Goal: Task Accomplishment & Management: Use online tool/utility

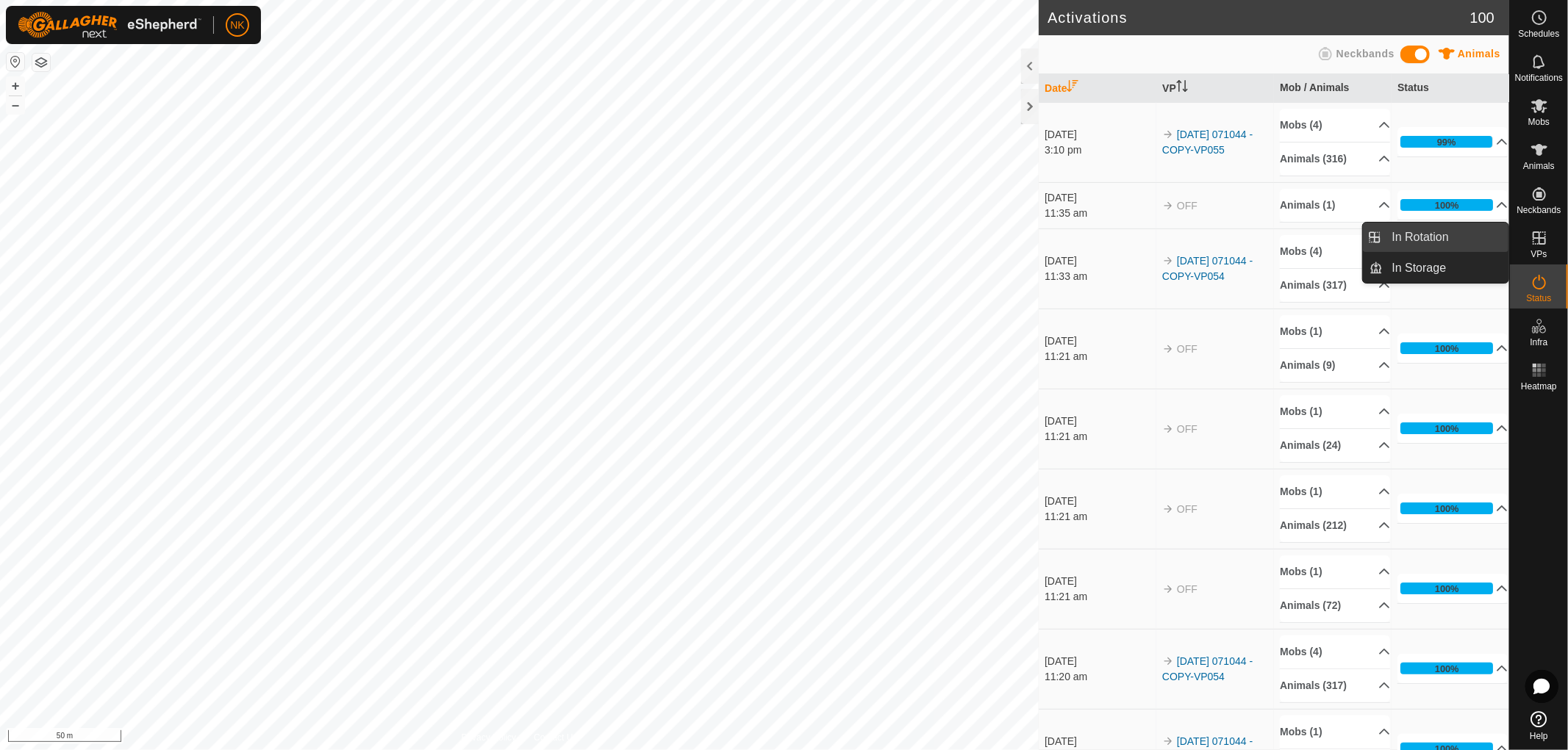
click at [1405, 228] on link "In Rotation" at bounding box center [1446, 238] width 126 height 30
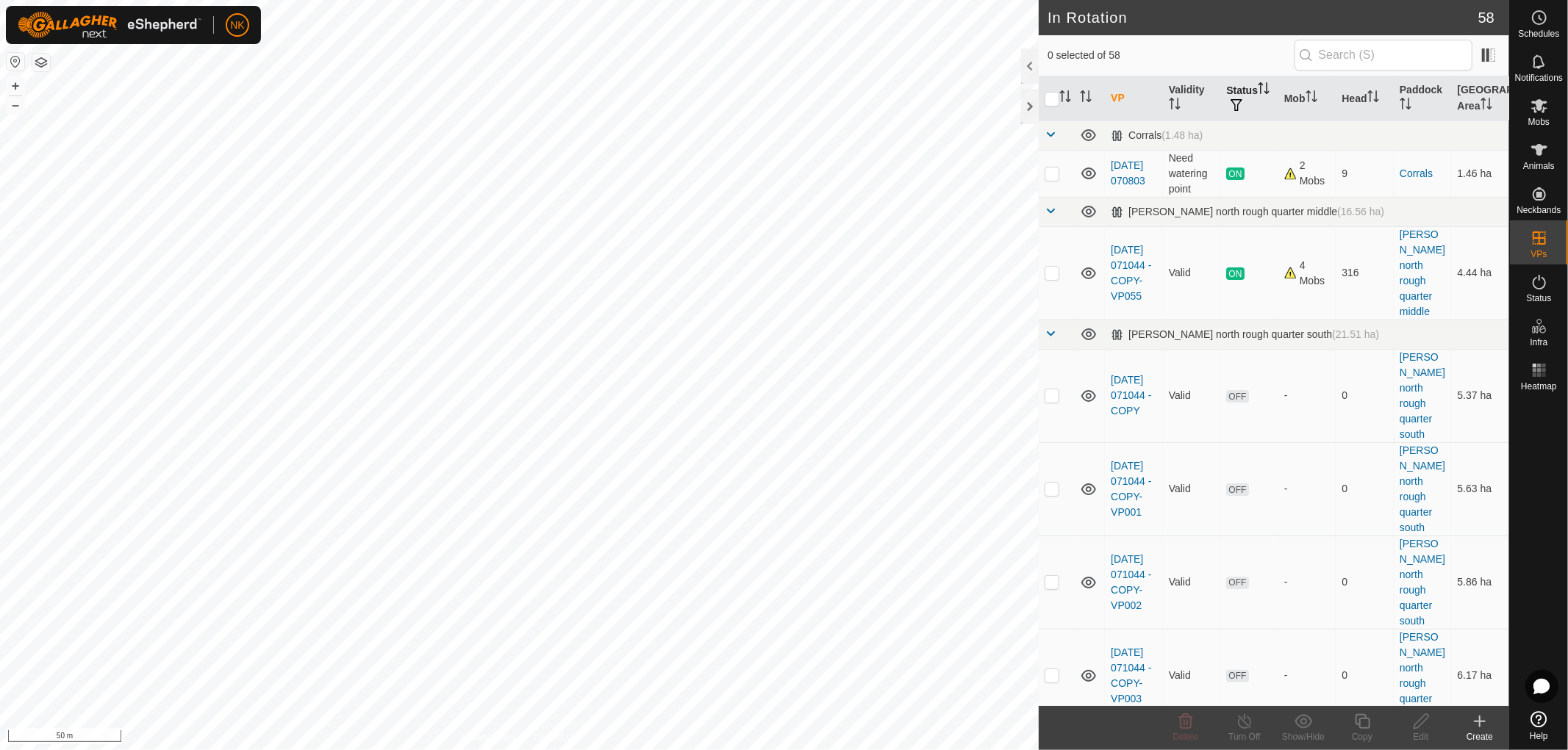
click at [1235, 87] on th "Status" at bounding box center [1250, 98] width 58 height 45
click at [1236, 101] on button "button" at bounding box center [1237, 106] width 21 height 15
click at [1248, 188] on input "ON" at bounding box center [1251, 183] width 15 height 15
checkbox input "true"
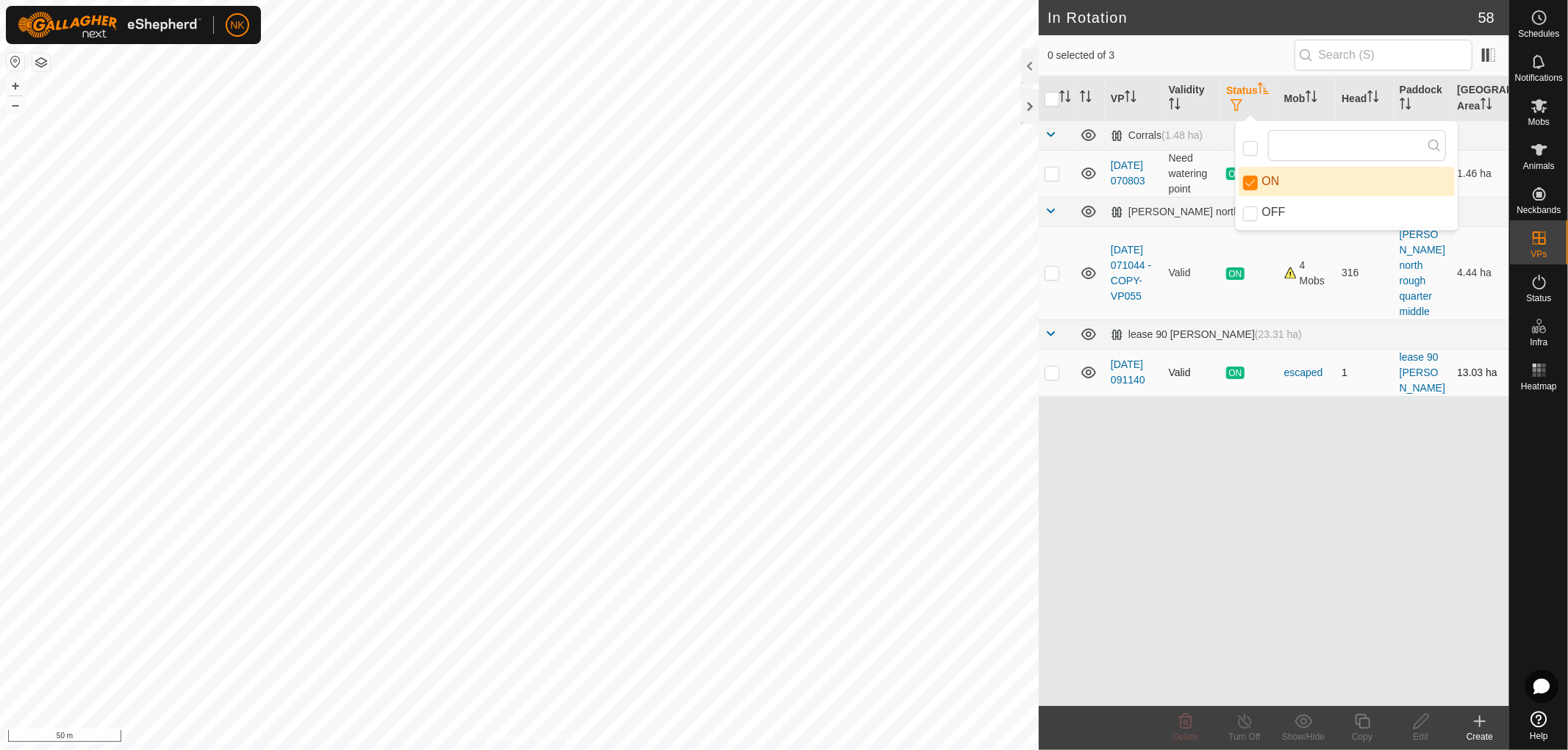
click at [1051, 367] on p-checkbox at bounding box center [1052, 372] width 15 height 11
checkbox input "true"
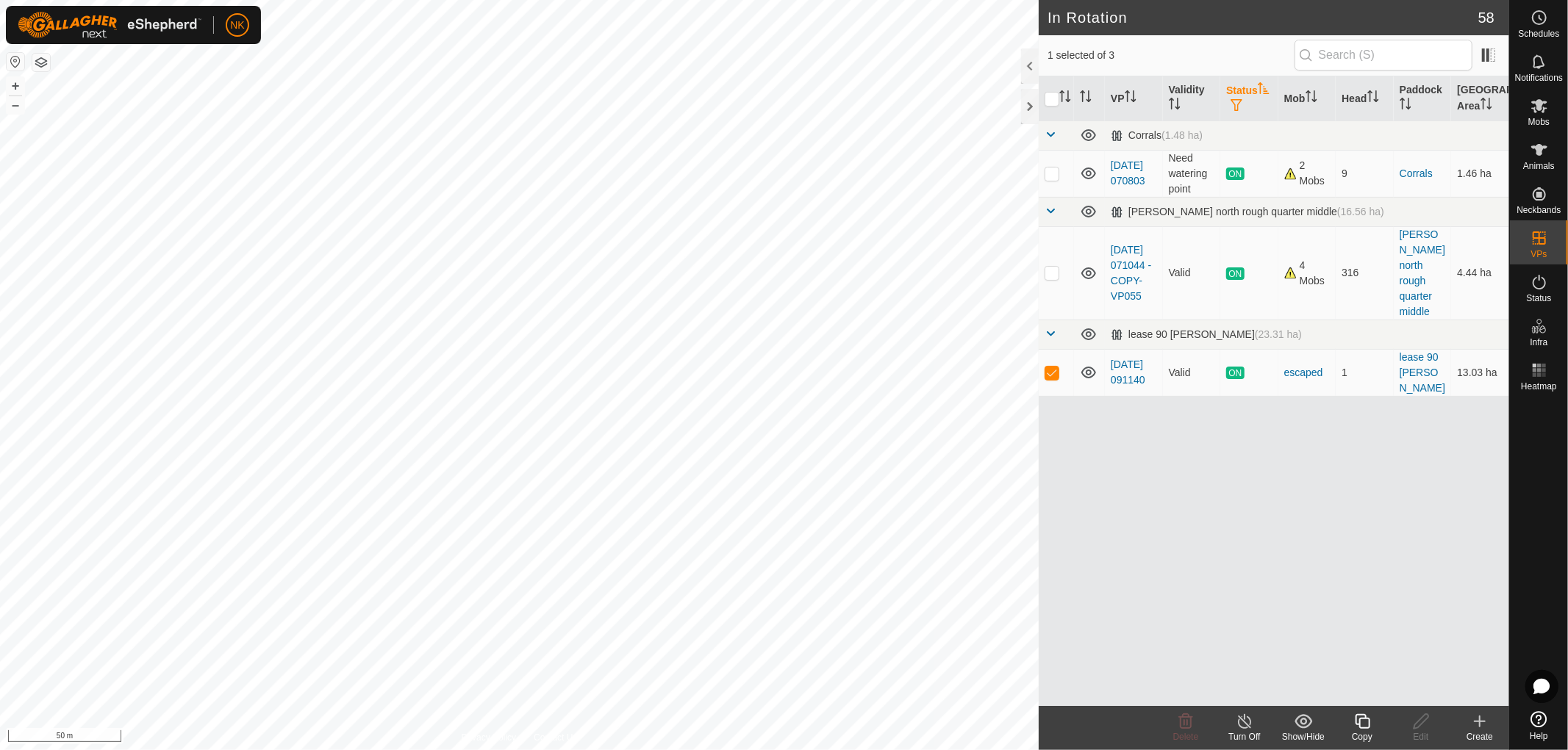
click at [1362, 726] on icon at bounding box center [1362, 722] width 18 height 17
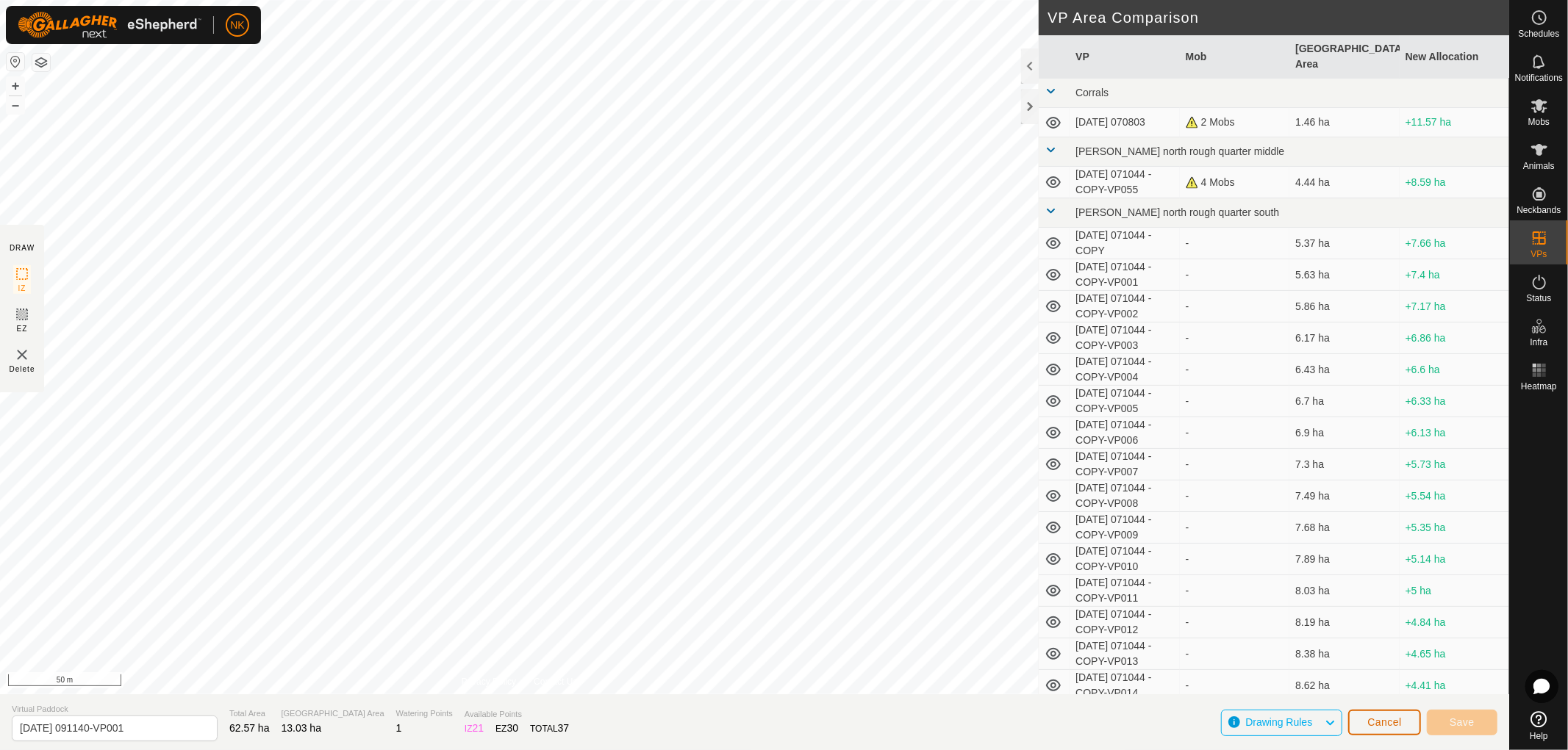
click at [1405, 725] on button "Cancel" at bounding box center [1384, 722] width 73 height 25
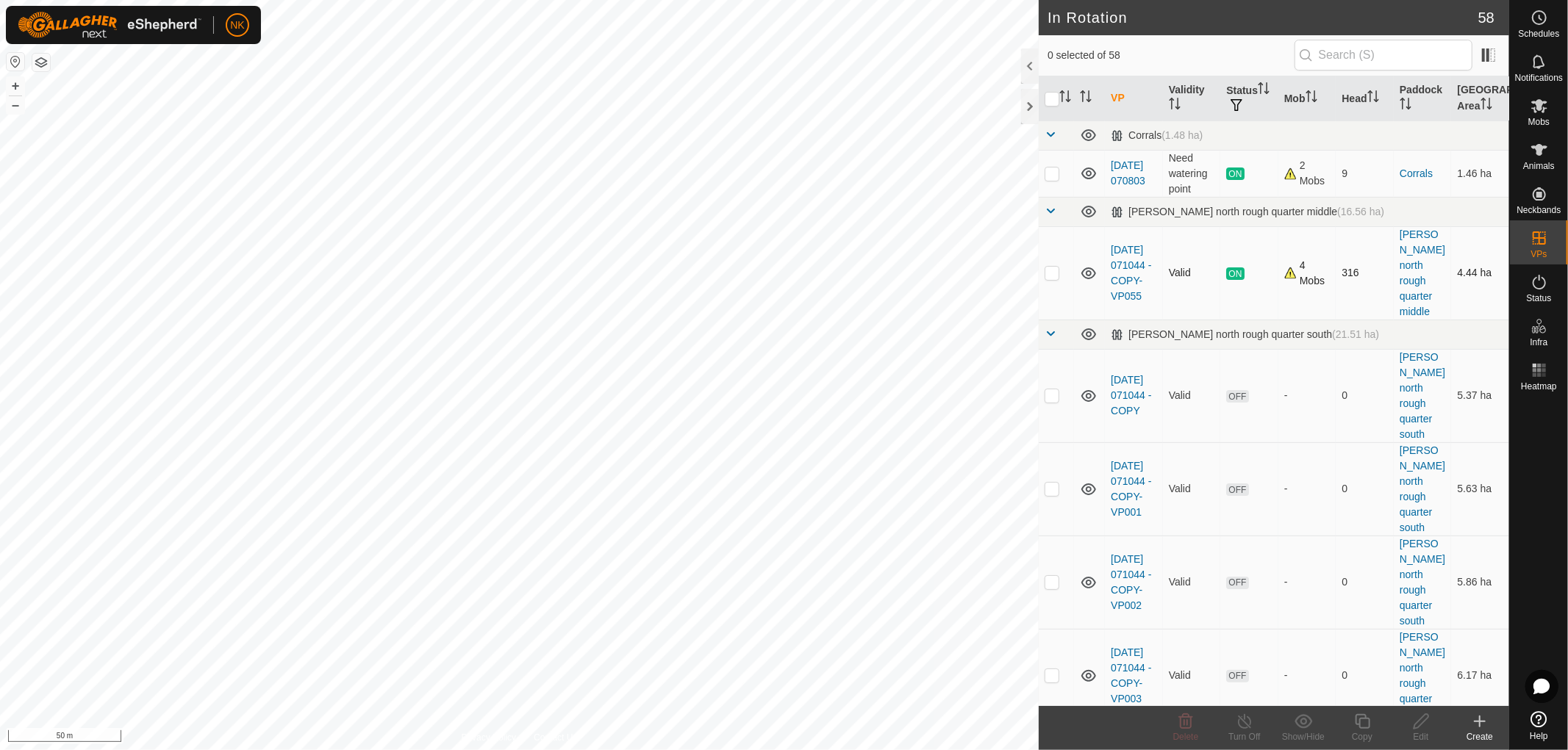
click at [1050, 267] on p-checkbox at bounding box center [1052, 272] width 15 height 11
checkbox input "true"
click at [1360, 718] on icon at bounding box center [1362, 722] width 18 height 17
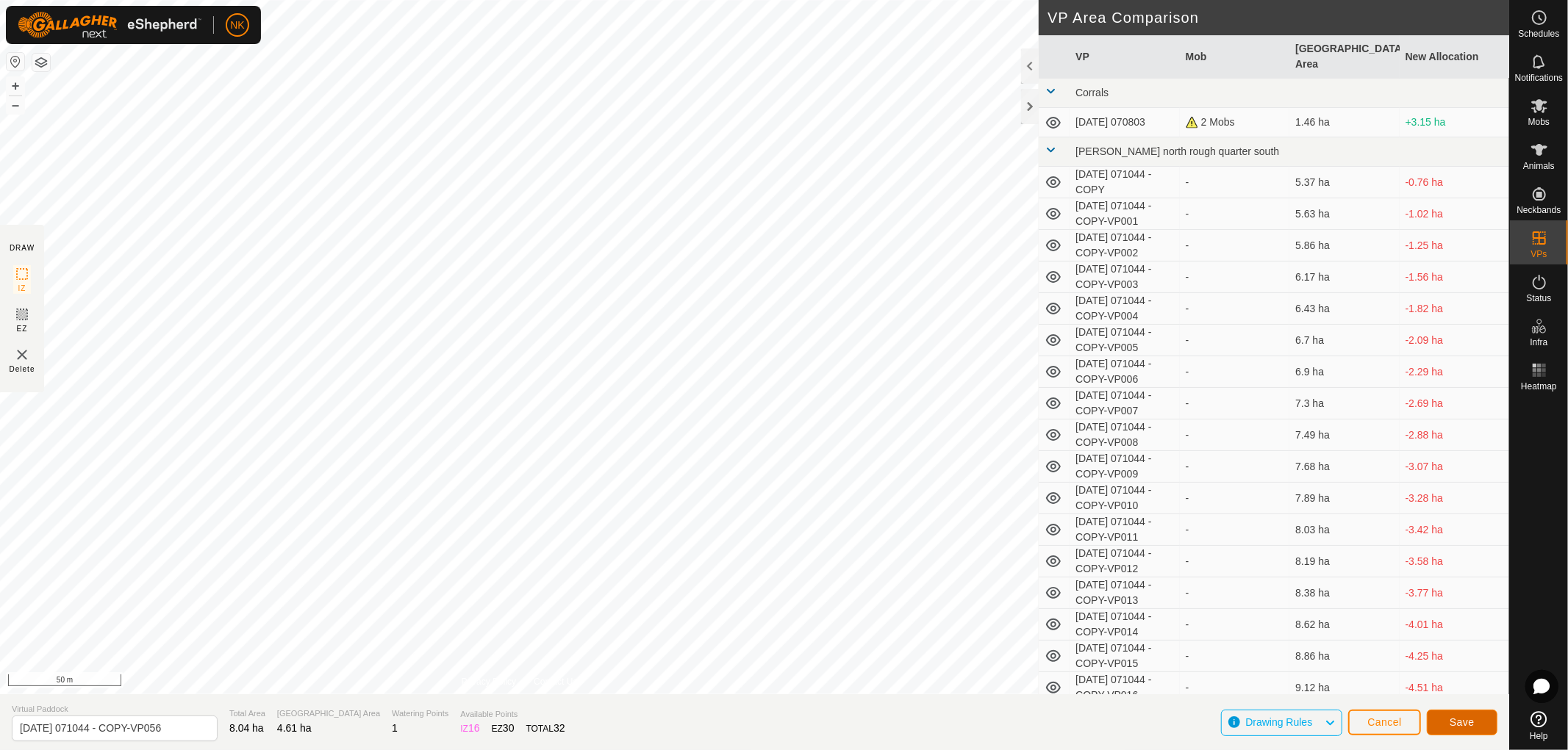
click at [1443, 718] on button "Save" at bounding box center [1462, 722] width 71 height 25
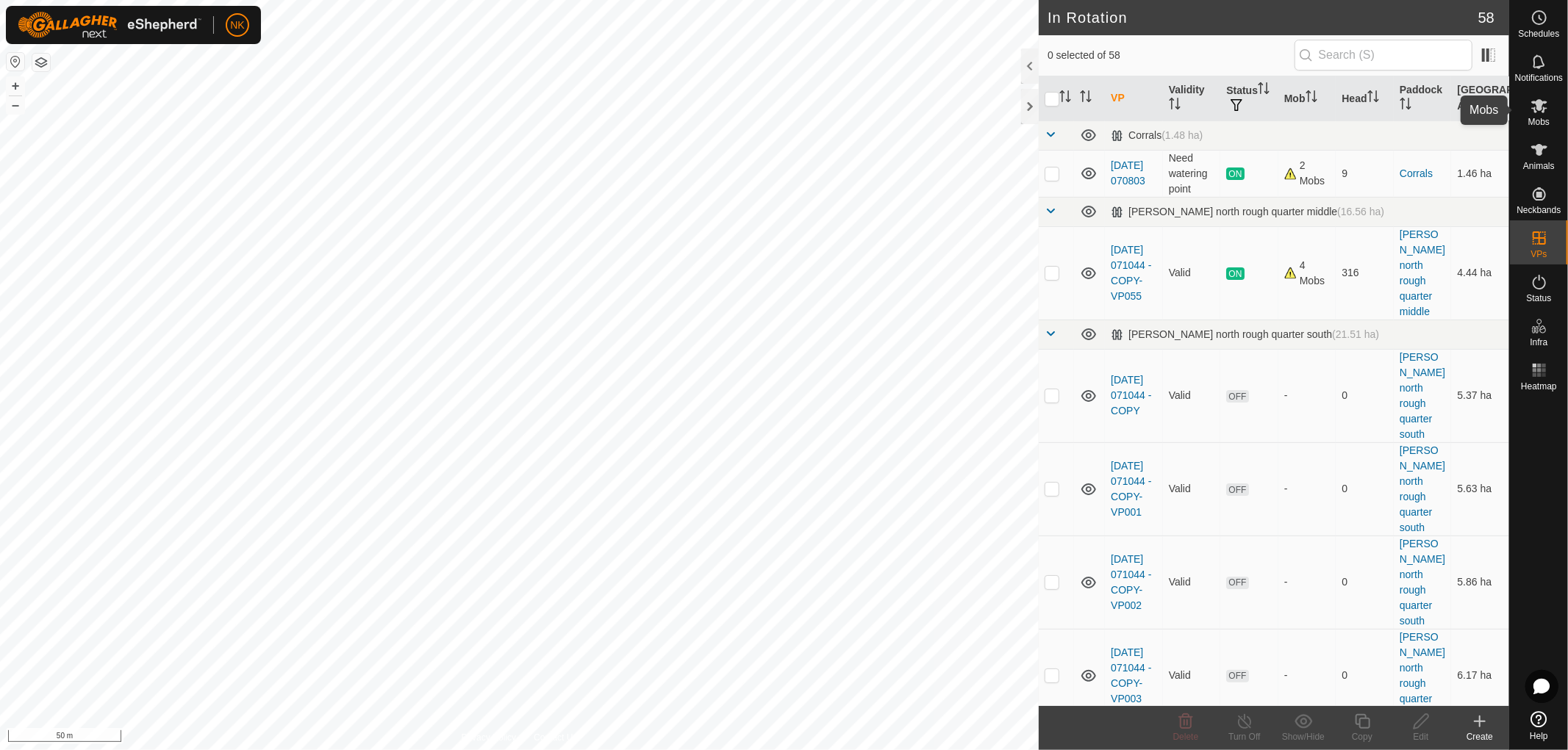
click at [1544, 110] on icon at bounding box center [1539, 106] width 16 height 14
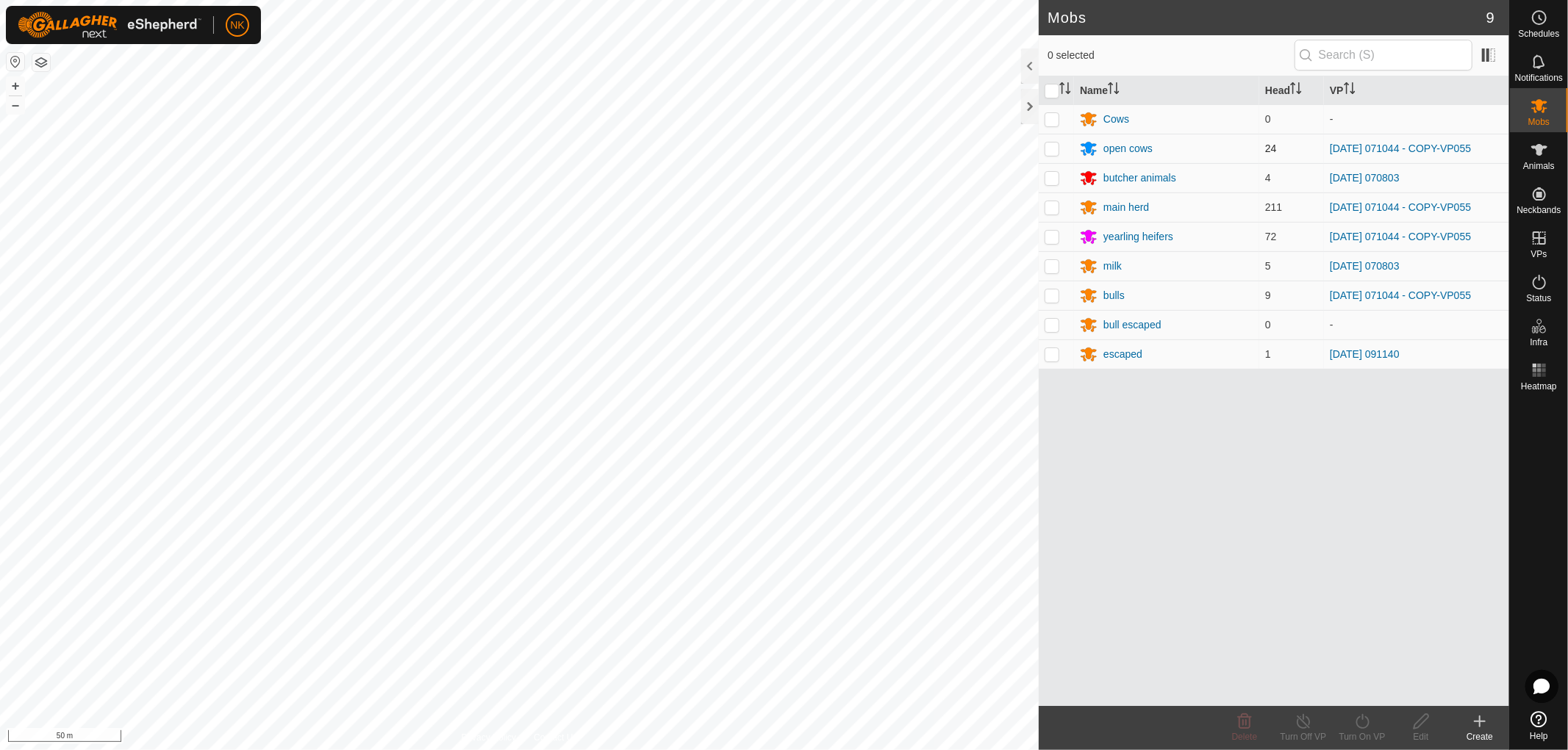
click at [1053, 147] on p-checkbox at bounding box center [1052, 148] width 15 height 11
checkbox input "true"
click at [1046, 209] on p-checkbox at bounding box center [1052, 206] width 15 height 11
checkbox input "true"
click at [1057, 297] on p-checkbox at bounding box center [1052, 295] width 15 height 11
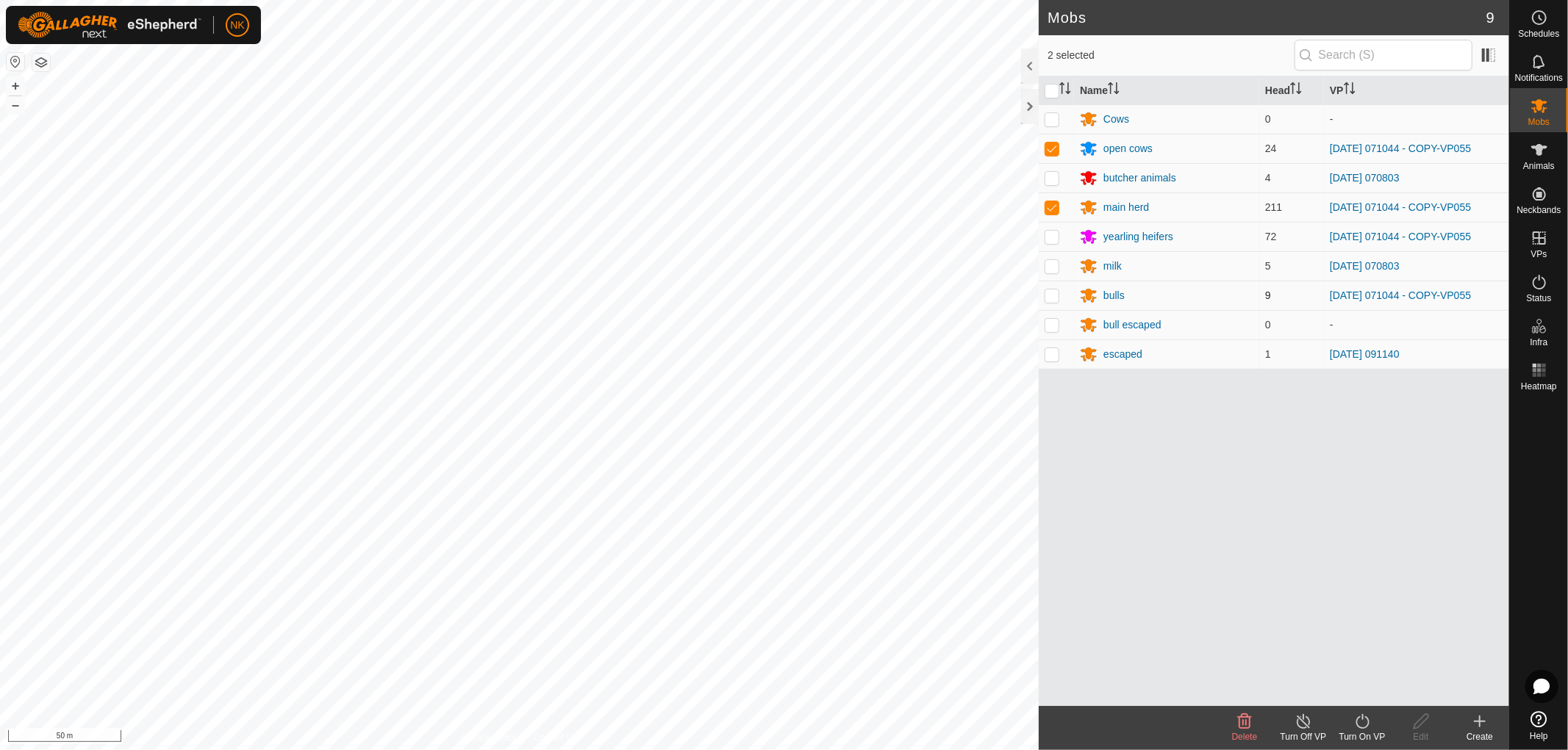
checkbox input "true"
click at [1056, 233] on p-checkbox at bounding box center [1052, 236] width 15 height 11
checkbox input "true"
click at [1362, 720] on icon at bounding box center [1362, 721] width 13 height 15
click at [1357, 691] on link "Now" at bounding box center [1406, 690] width 145 height 30
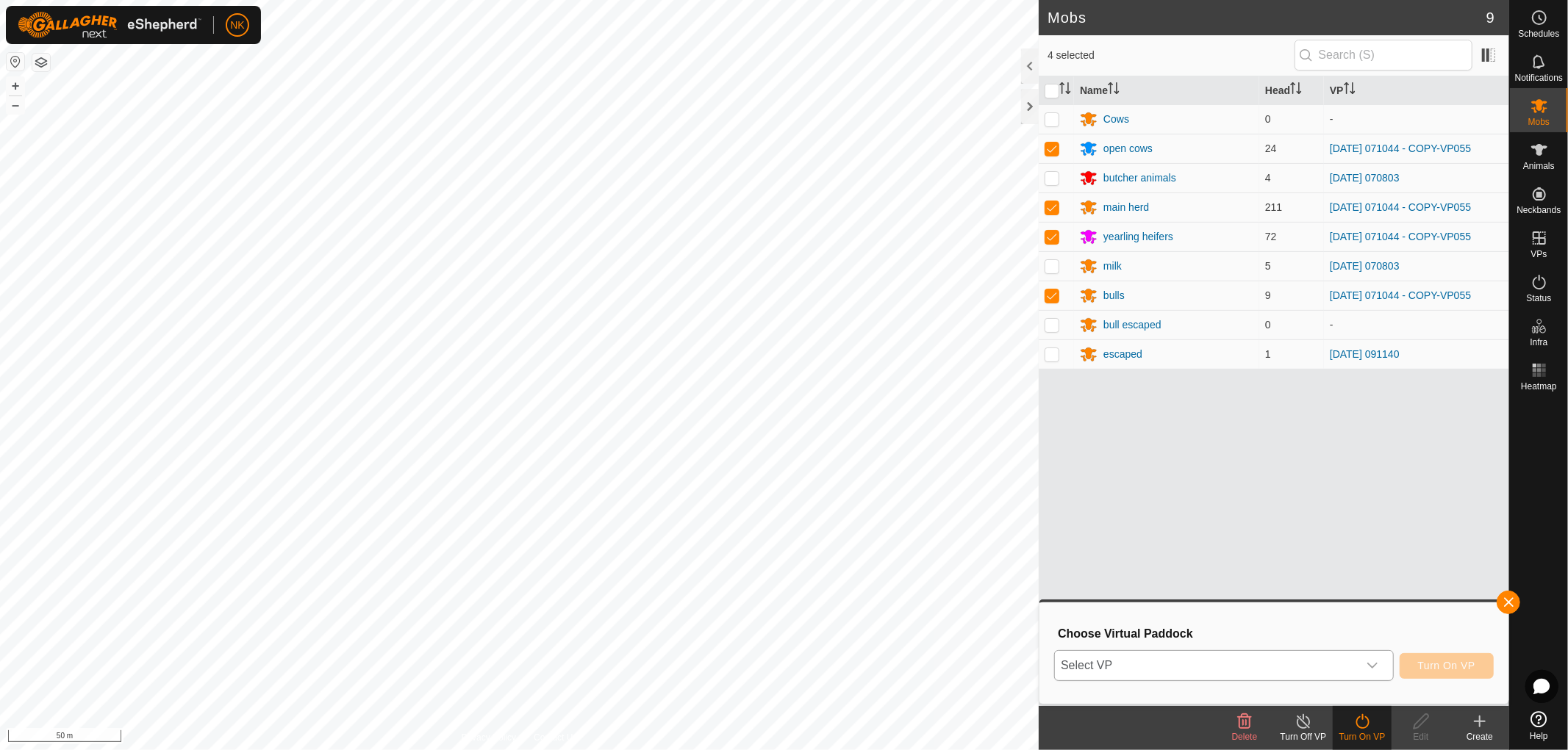
click at [1358, 659] on div "dropdown trigger" at bounding box center [1373, 666] width 30 height 30
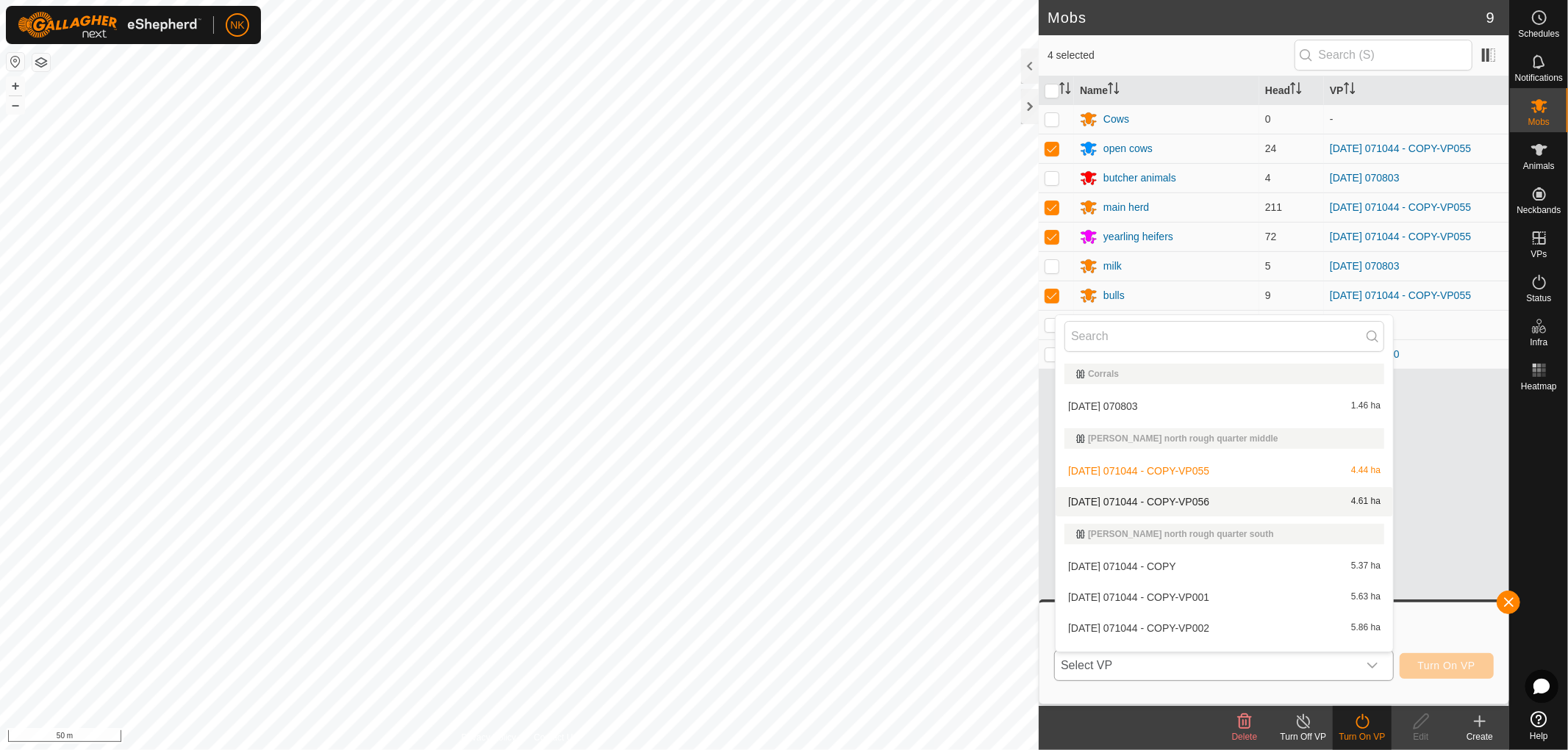
click at [1218, 503] on li "[DATE] 071044 - COPY-VP056 4.61 ha" at bounding box center [1224, 502] width 338 height 30
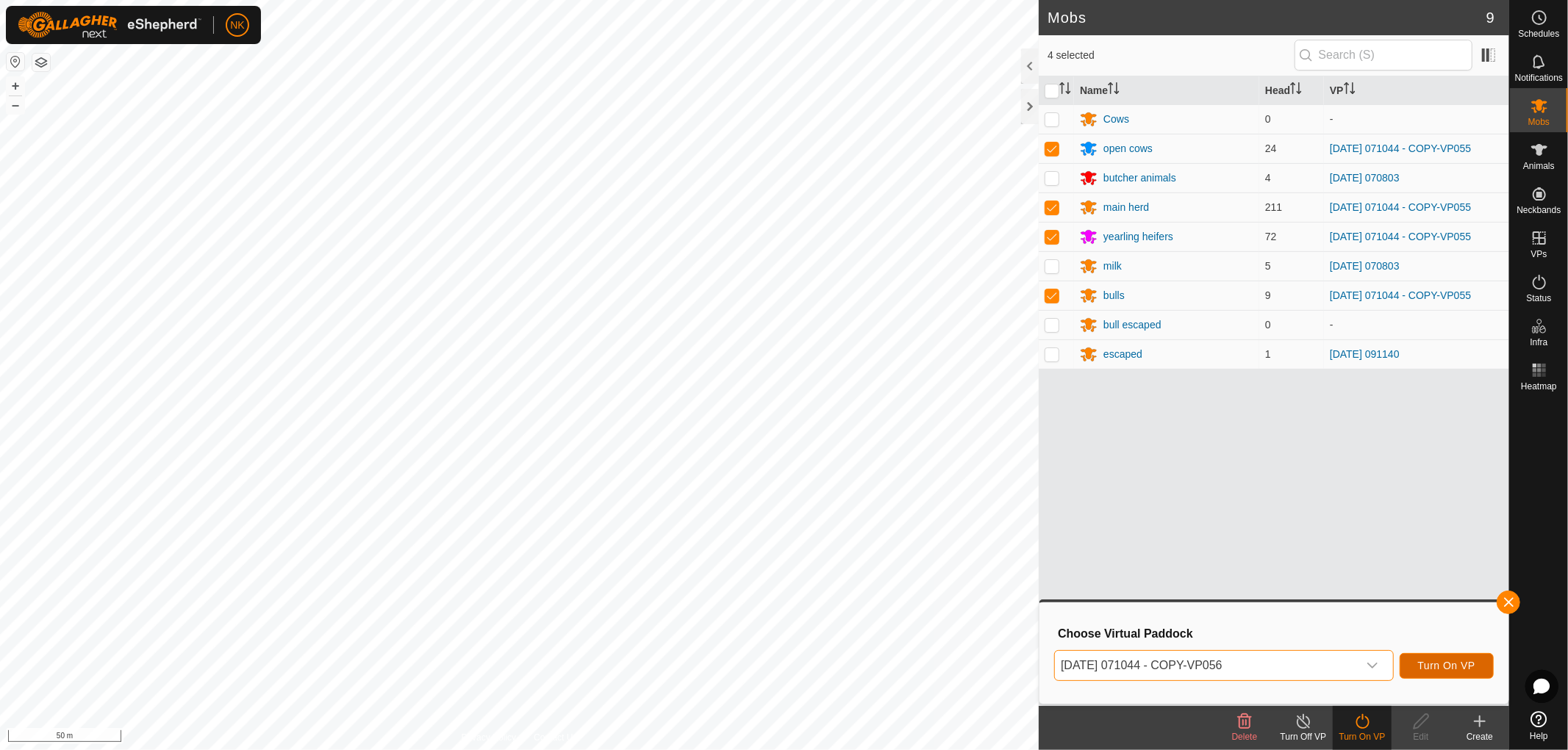
click at [1456, 657] on button "Turn On VP" at bounding box center [1447, 665] width 94 height 25
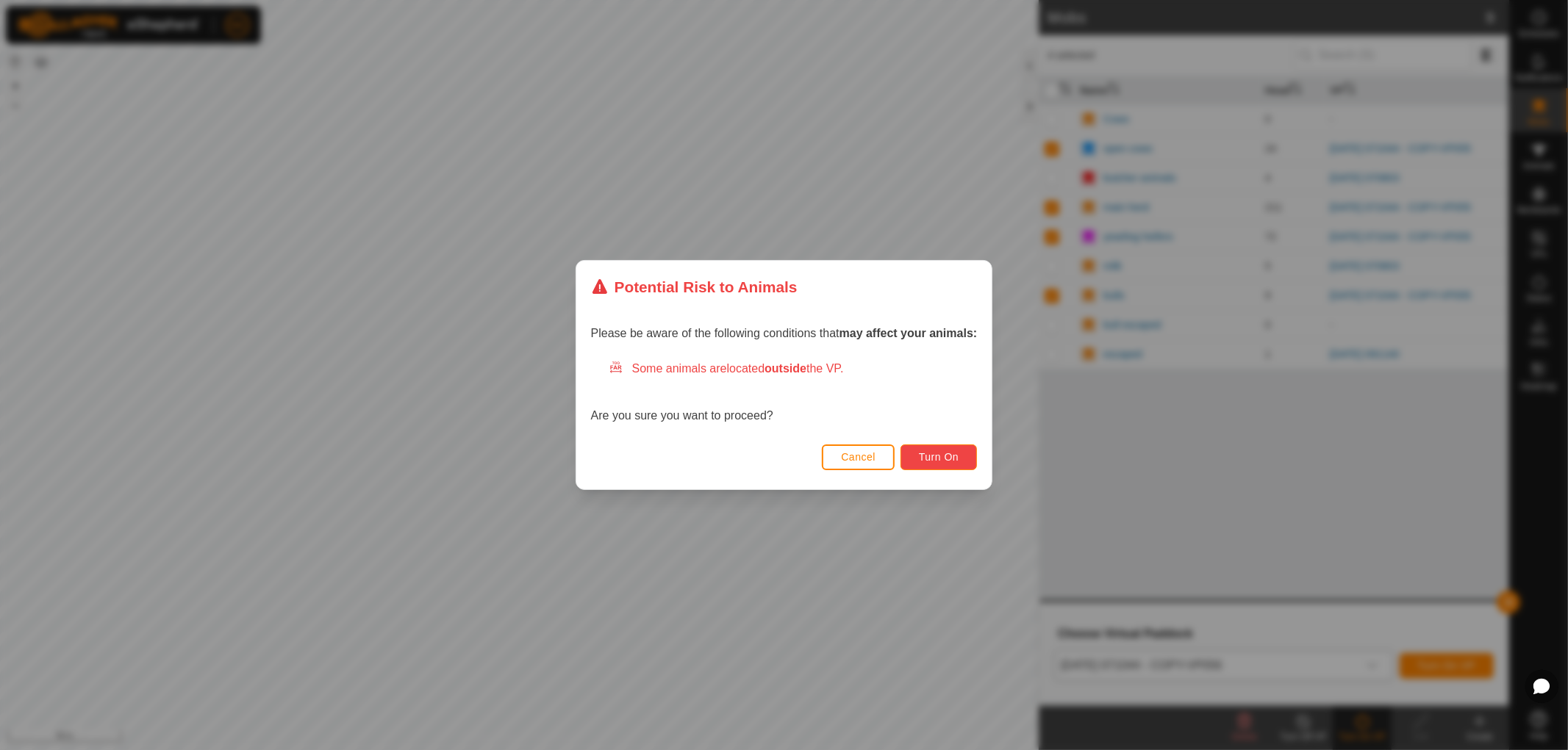
click at [943, 459] on span "Turn On" at bounding box center [938, 456] width 39 height 11
